Goal: Transaction & Acquisition: Purchase product/service

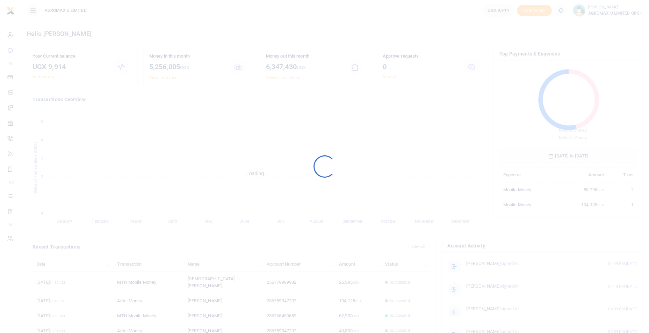
scroll to position [93, 133]
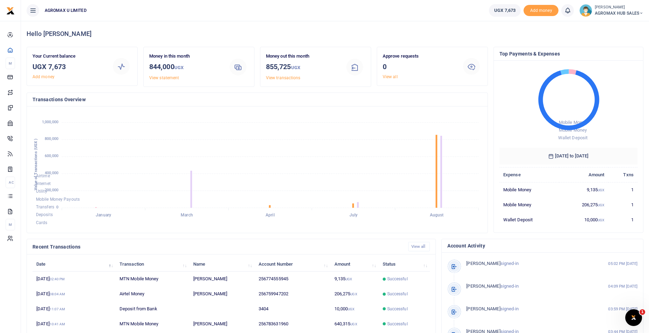
click at [639, 12] on icon at bounding box center [641, 13] width 4 height 5
click at [629, 24] on link "Switch accounts" at bounding box center [616, 26] width 55 height 10
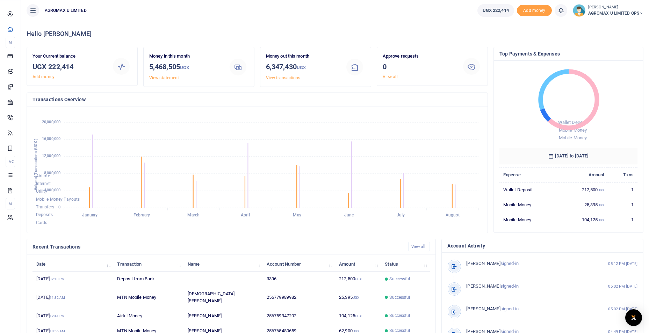
scroll to position [93, 133]
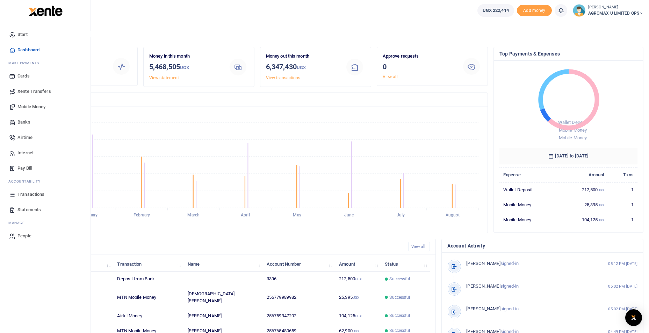
click at [28, 122] on span "Banks" at bounding box center [23, 122] width 13 height 7
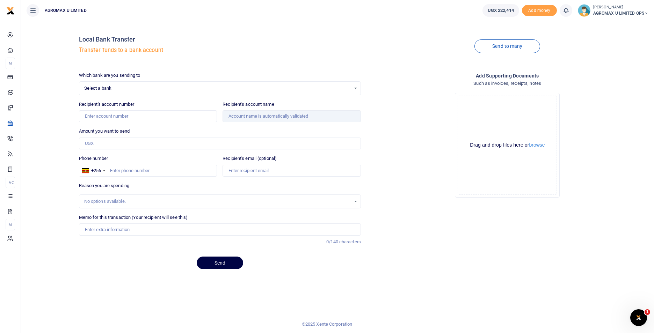
click at [127, 89] on span "Select a bank" at bounding box center [217, 88] width 267 height 7
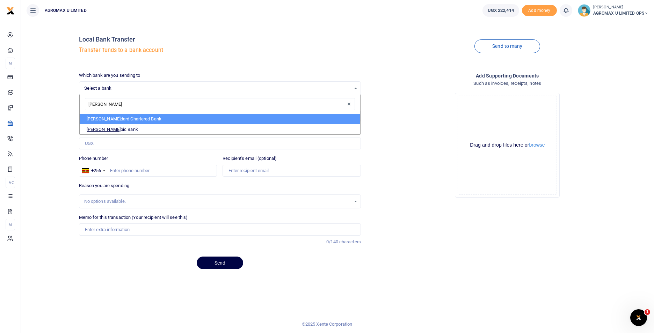
type input "STANB"
click at [125, 121] on li "Stanb ic Bank" at bounding box center [220, 119] width 281 height 10
select select "STANBIC"
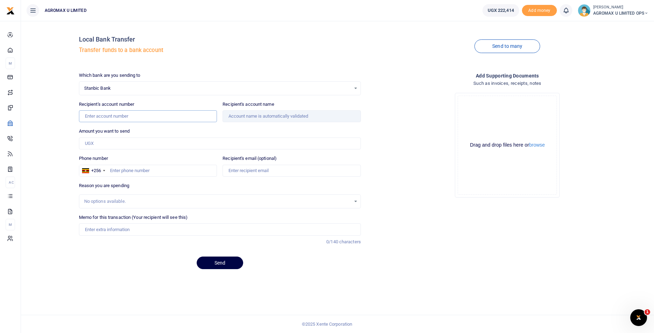
drag, startPoint x: 99, startPoint y: 117, endPoint x: 109, endPoint y: 104, distance: 15.7
click at [99, 116] on input "Recipient's account number" at bounding box center [148, 116] width 138 height 12
type input "9030005852683"
type input "94,400"
type input "accounts@agromaxug.com"
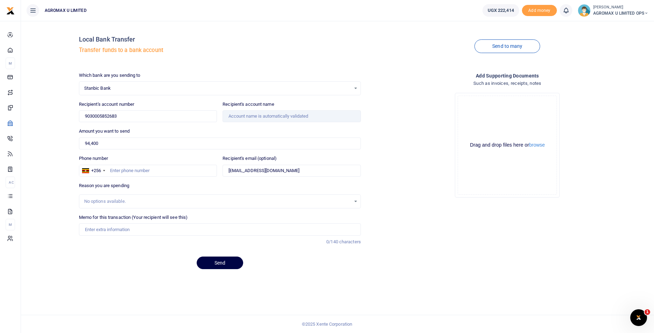
type input "Agromax total cards"
click at [123, 171] on input "Phone number" at bounding box center [148, 171] width 138 height 12
type input "783631"
type input "Totalenergies Marketing Uganda Limited"
type input "783631960"
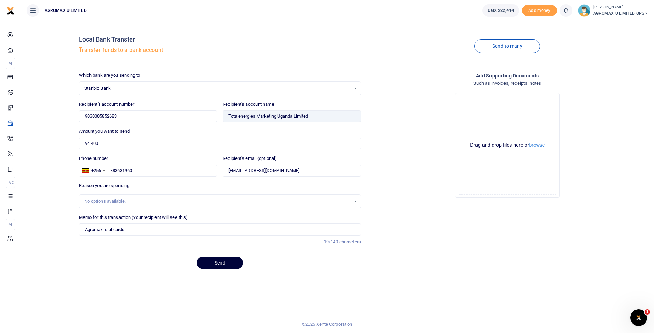
click at [217, 265] on button "Send" at bounding box center [220, 263] width 46 height 13
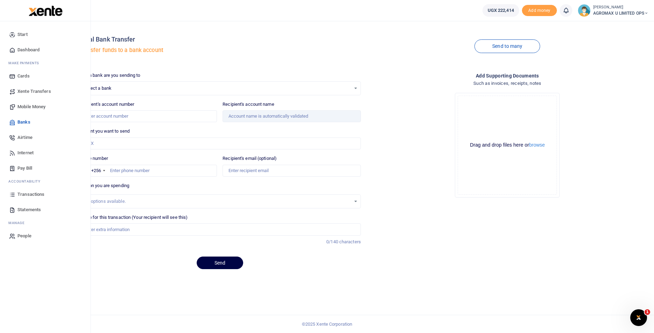
click at [26, 49] on span "Dashboard" at bounding box center [28, 49] width 22 height 7
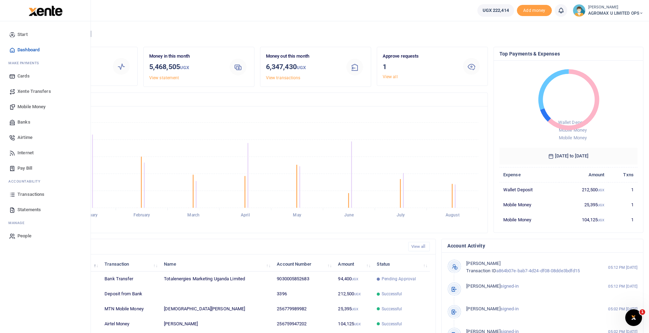
click at [33, 50] on span "Dashboard" at bounding box center [28, 49] width 22 height 7
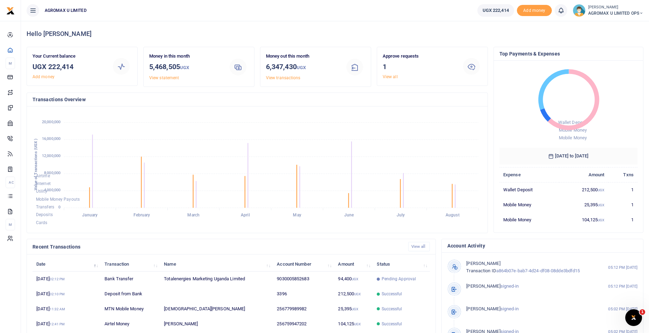
click at [640, 14] on icon at bounding box center [641, 13] width 4 height 5
click at [624, 23] on link "Switch accounts" at bounding box center [616, 26] width 55 height 10
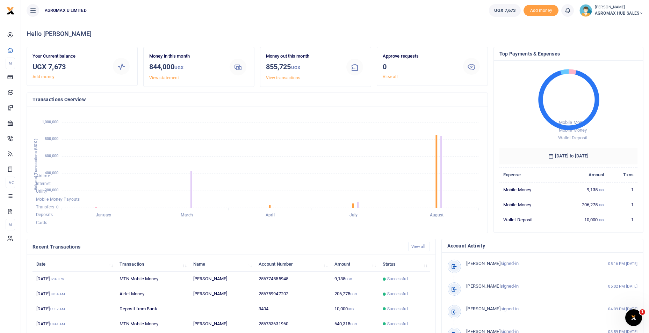
click at [641, 12] on icon at bounding box center [641, 13] width 4 height 5
click at [629, 27] on link "Switch accounts" at bounding box center [616, 26] width 55 height 10
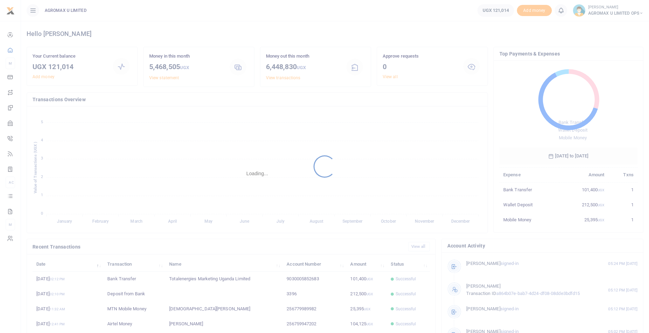
scroll to position [93, 133]
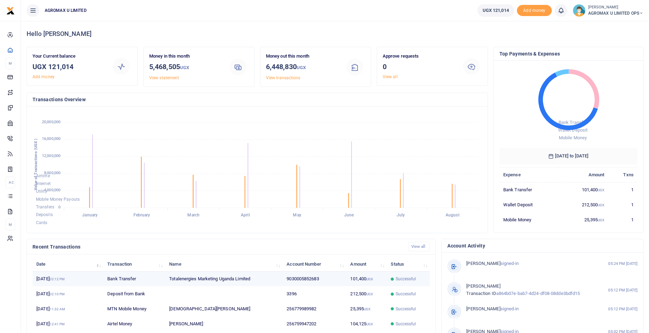
click at [354, 279] on td "101,400 UGX" at bounding box center [366, 279] width 41 height 15
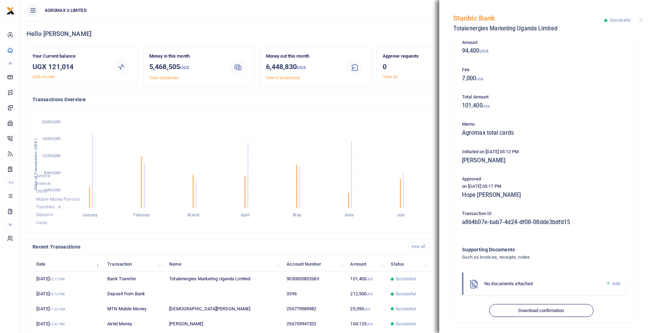
scroll to position [38, 0]
click at [549, 308] on button "Download confirmation" at bounding box center [541, 309] width 104 height 13
